Goal: Task Accomplishment & Management: Complete application form

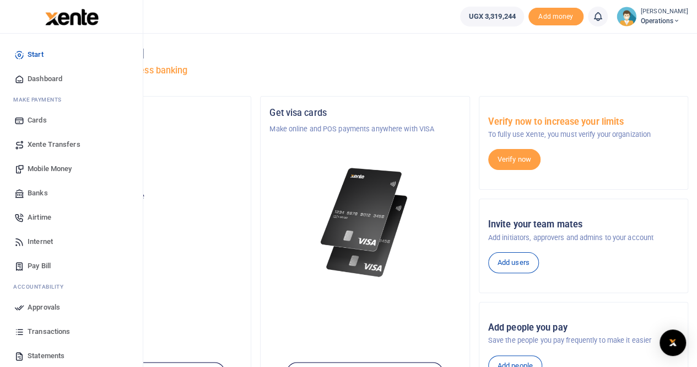
click at [49, 169] on span "Mobile Money" at bounding box center [50, 168] width 44 height 11
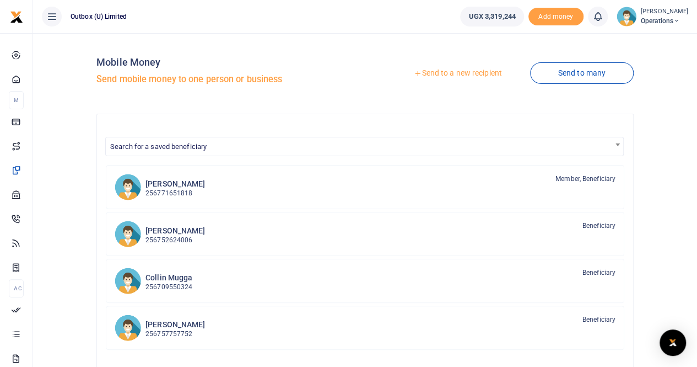
click at [454, 71] on link "Send to a new recipient" at bounding box center [458, 73] width 144 height 20
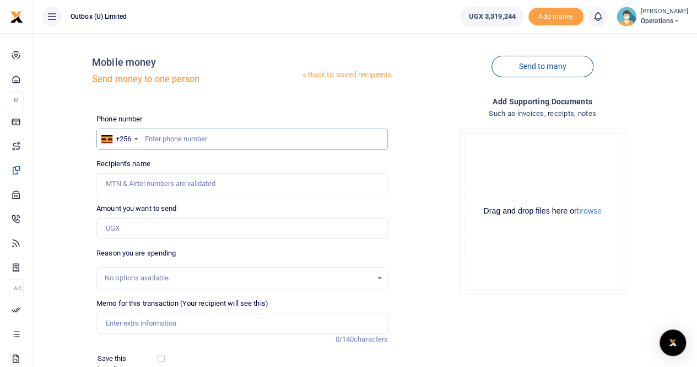
click at [160, 139] on input "text" at bounding box center [242, 138] width 292 height 21
paste input "256777789019"
type input "256777789019"
click at [157, 134] on input "256777789019" at bounding box center [242, 138] width 292 height 21
type input "Japheth Etoju"
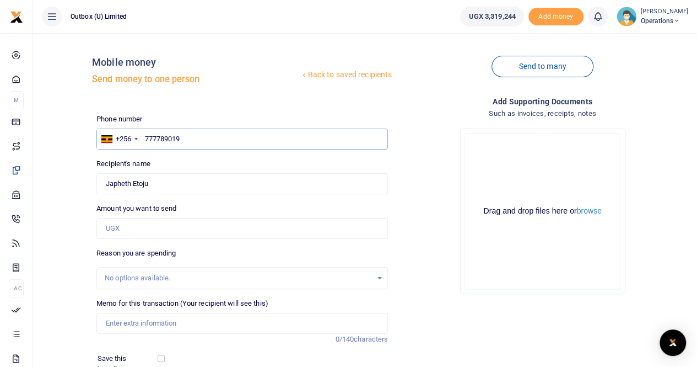
type input "777789019"
click at [131, 223] on input "Amount you want to send" at bounding box center [242, 228] width 292 height 21
type input "100,000"
click at [126, 322] on input "Memo for this transaction (Your recipient will see this)" at bounding box center [242, 323] width 292 height 21
paste input "Transport refund to OPD representatives from Tunaweza Foundation attending the …"
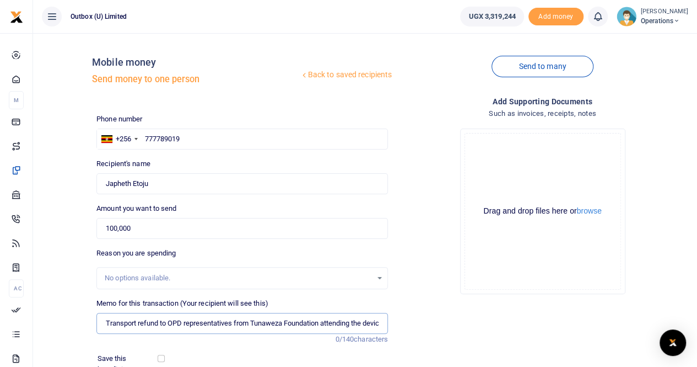
scroll to position [0, 181]
click at [106, 323] on input "Transport refund to OPD representatives from Tunaweza Foundation attending the …" at bounding box center [242, 323] width 292 height 21
click at [108, 323] on input "Transport refund to OPD representatives from Tunaweza Foundation attending the …" at bounding box center [242, 323] width 292 height 21
click at [330, 321] on input "Transport refund to OPD representatives from Tunaweza Foundation attending the …" at bounding box center [242, 323] width 292 height 21
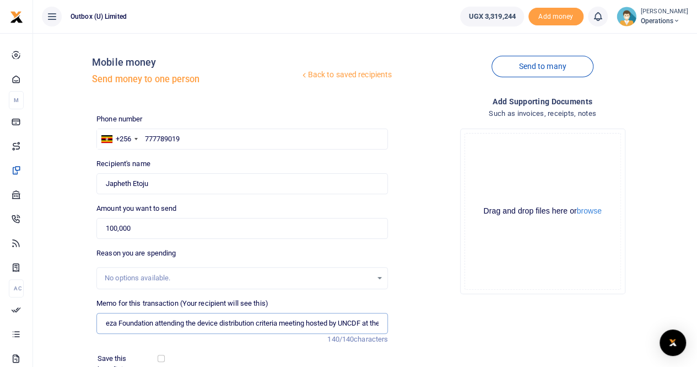
scroll to position [0, 181]
drag, startPoint x: 355, startPoint y: 321, endPoint x: 402, endPoint y: 341, distance: 51.4
click at [402, 341] on div "Phone number +256 Uganda +256 777789019 Phone is required. Recipient's name Fou…" at bounding box center [392, 282] width 601 height 337
click at [105, 323] on input "Transport refund to OPD representatives from Tunaweza Foundation attending the …" at bounding box center [242, 323] width 292 height 21
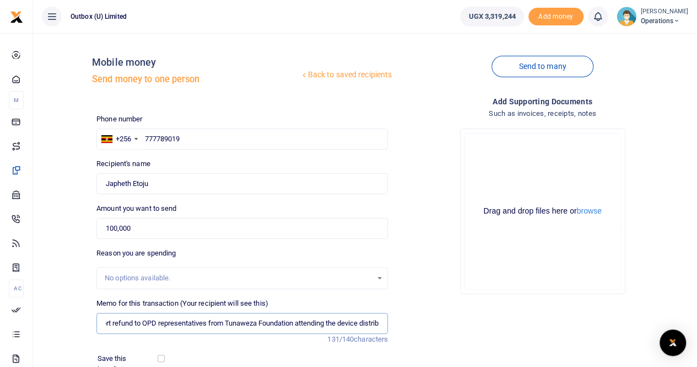
scroll to position [0, 0]
click at [105, 322] on input "Transport refund to OPD representatives from Tunaweza Foundation attending the …" at bounding box center [242, 323] width 292 height 21
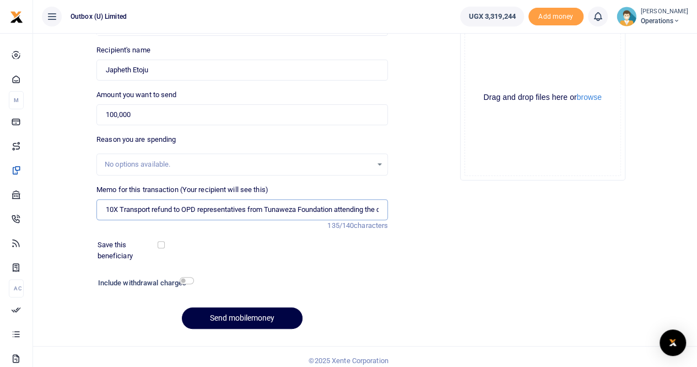
scroll to position [120, 0]
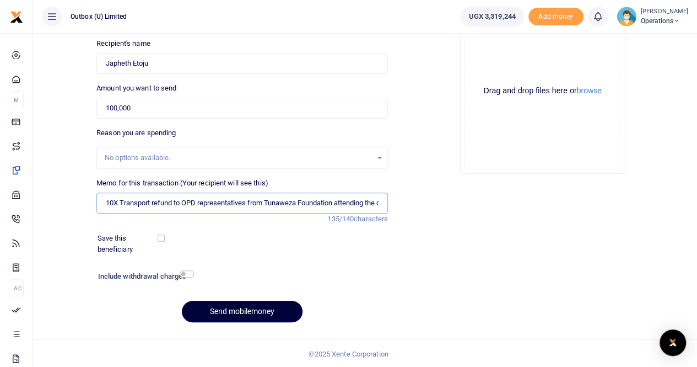
type input "10X Transport refund to OPD representatives from Tunaweza Foundation attending …"
click at [245, 310] on button "Send mobilemoney" at bounding box center [242, 311] width 121 height 22
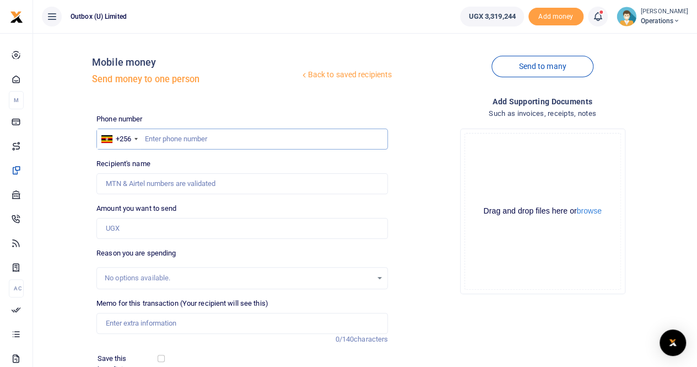
click at [171, 141] on input "text" at bounding box center [242, 138] width 292 height 21
paste input "256753657407"
drag, startPoint x: 157, startPoint y: 137, endPoint x: 141, endPoint y: 137, distance: 16.0
click at [141, 137] on div "+256 Uganda +256 256753657407" at bounding box center [242, 138] width 292 height 21
type input "753657407"
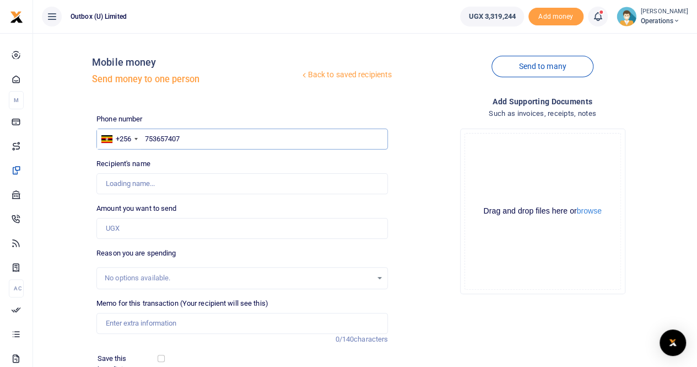
type input "Paul Kakooza"
type input "753657407"
click at [125, 228] on input "Amount you want to send" at bounding box center [242, 228] width 292 height 21
type input "100,000"
click at [120, 324] on input "Memo for this transaction (Your recipient will see this)" at bounding box center [242, 323] width 292 height 21
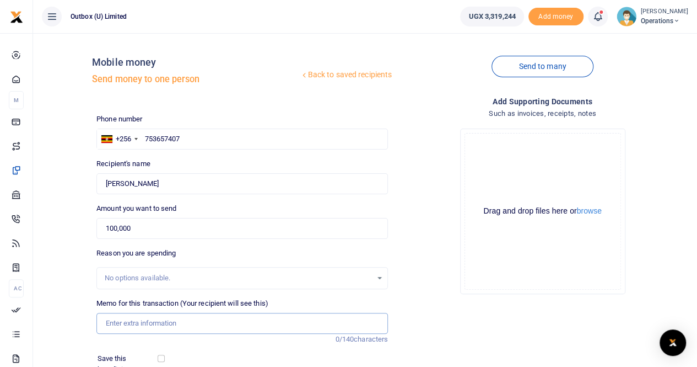
paste input "Transport refund to OPD representatives from Tunaweza Foundation attending the …"
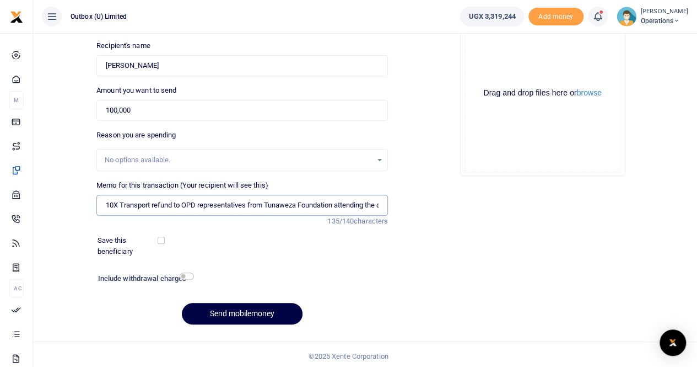
scroll to position [120, 0]
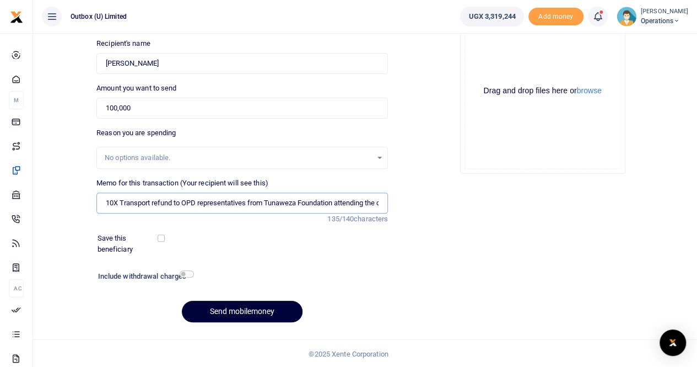
type input "10X Transport refund to OPD representatives from Tunaweza Foundation attending …"
click at [238, 313] on button "Send mobilemoney" at bounding box center [242, 311] width 121 height 22
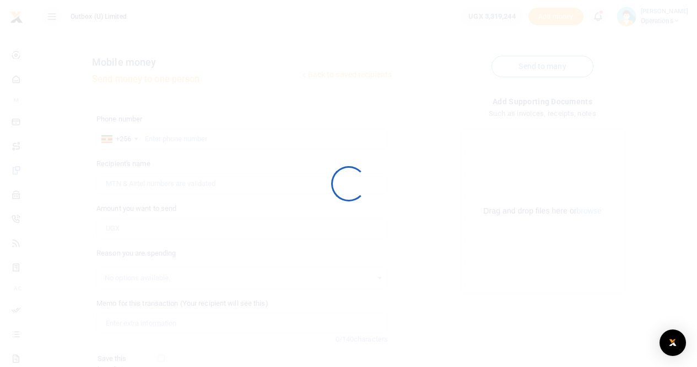
scroll to position [120, 0]
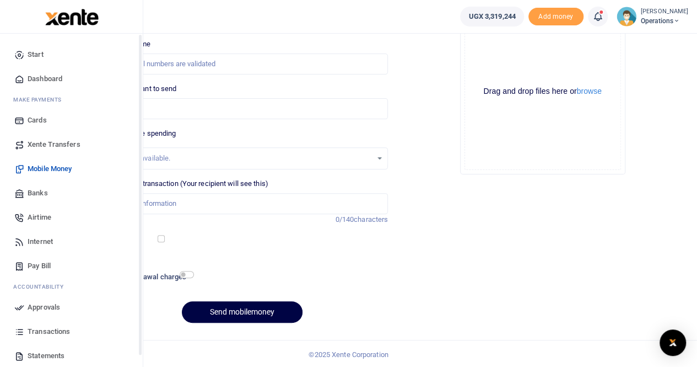
click at [36, 78] on span "Dashboard" at bounding box center [45, 78] width 35 height 11
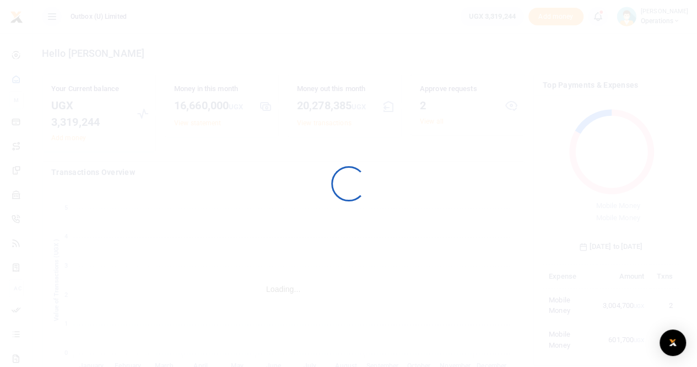
scroll to position [146, 128]
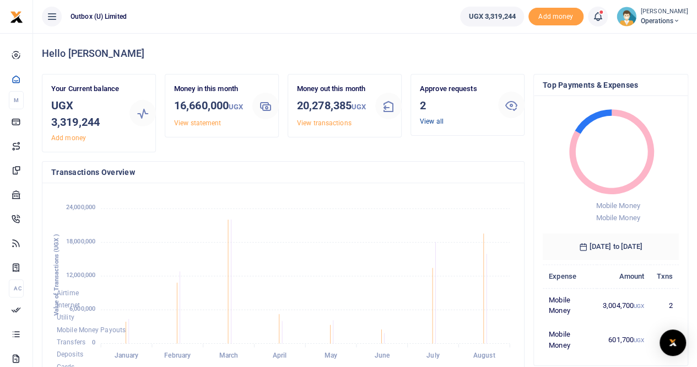
click at [431, 122] on link "View all" at bounding box center [432, 121] width 24 height 8
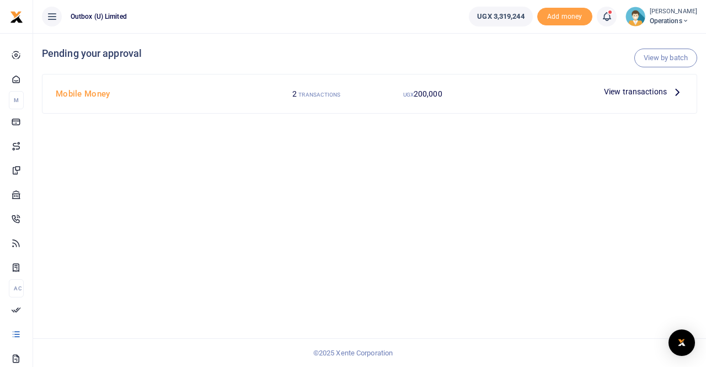
click at [623, 88] on span "View transactions" at bounding box center [635, 91] width 63 height 12
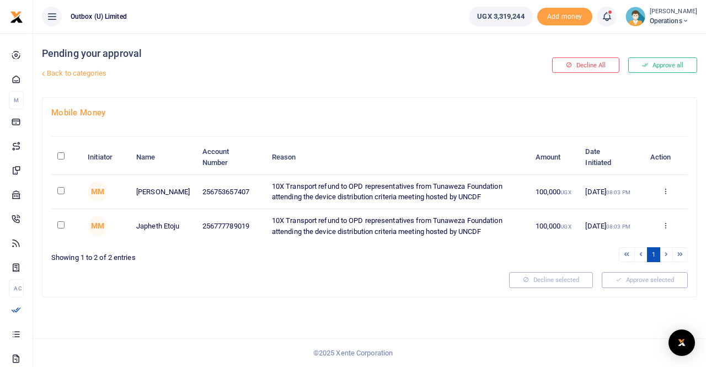
click at [62, 156] on input "\a \a : activate to sort column descending" at bounding box center [60, 155] width 7 height 7
checkbox input "true"
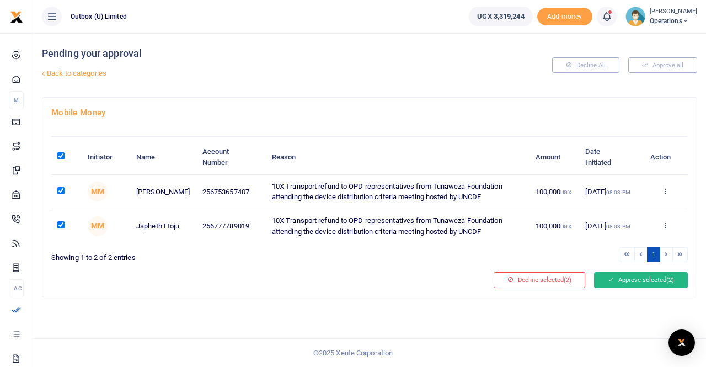
click at [624, 280] on button "Approve selected (2)" at bounding box center [641, 279] width 94 height 15
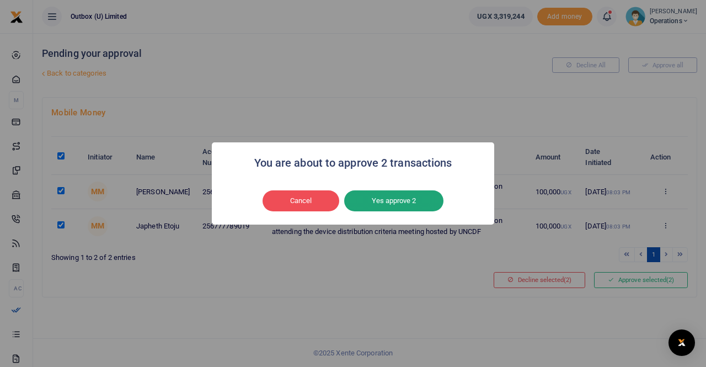
click at [398, 198] on button "Yes approve 2" at bounding box center [393, 200] width 99 height 21
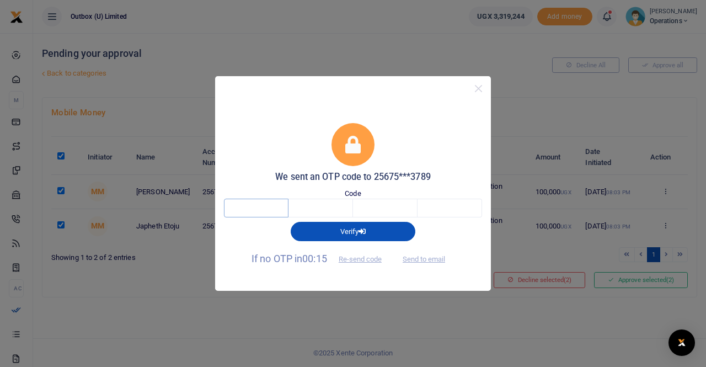
click at [265, 209] on input "text" at bounding box center [256, 207] width 65 height 19
type input "1"
type input "5"
type input "8"
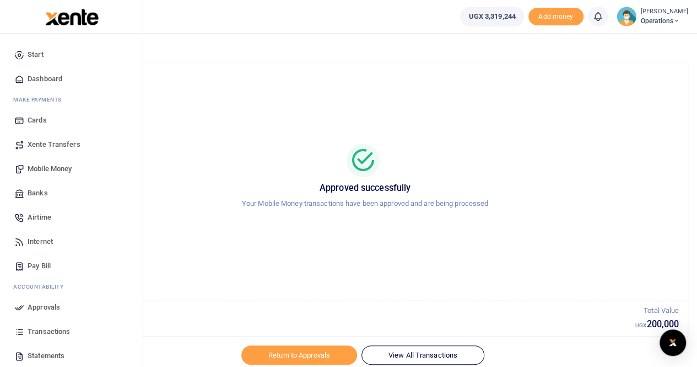
click at [36, 80] on span "Dashboard" at bounding box center [45, 78] width 35 height 11
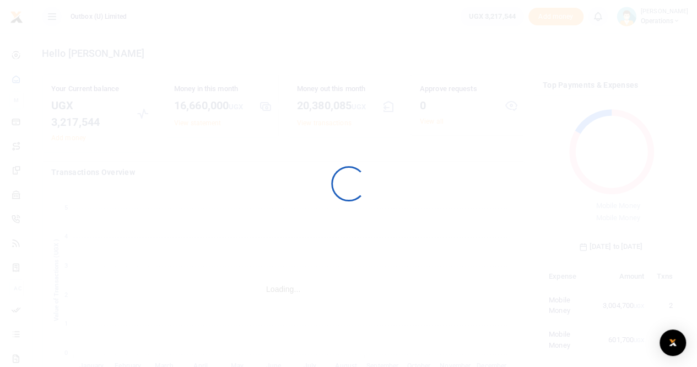
scroll to position [146, 128]
